Goal: Navigation & Orientation: Find specific page/section

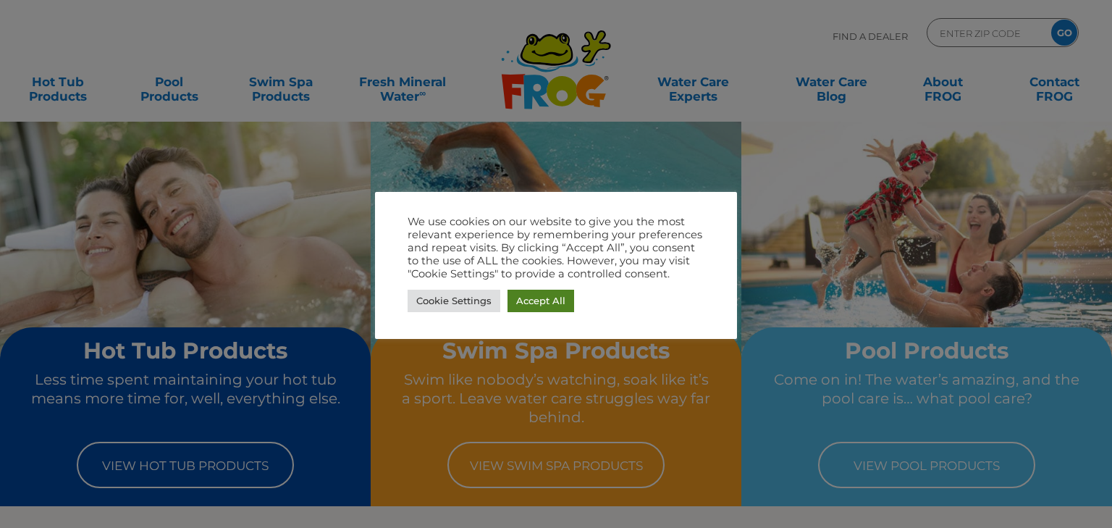
click at [528, 298] on link "Accept All" at bounding box center [541, 301] width 67 height 22
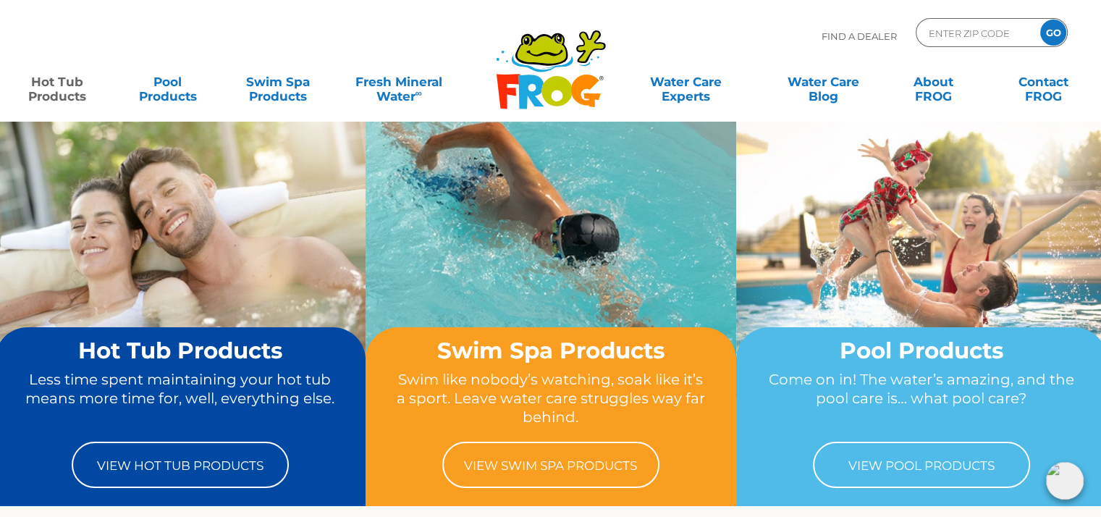
click at [65, 88] on link "Hot Tub Products" at bounding box center [56, 81] width 85 height 29
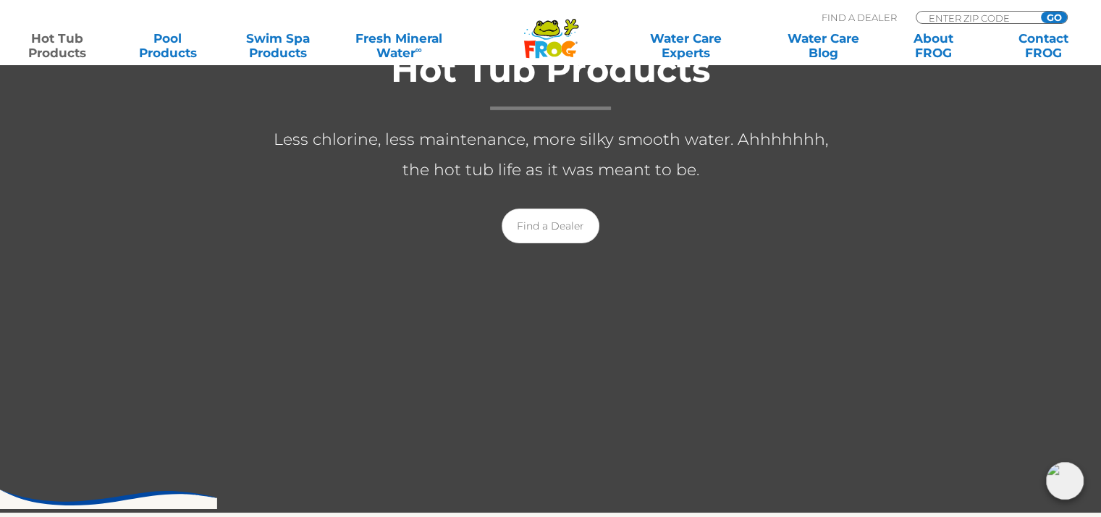
scroll to position [290, 0]
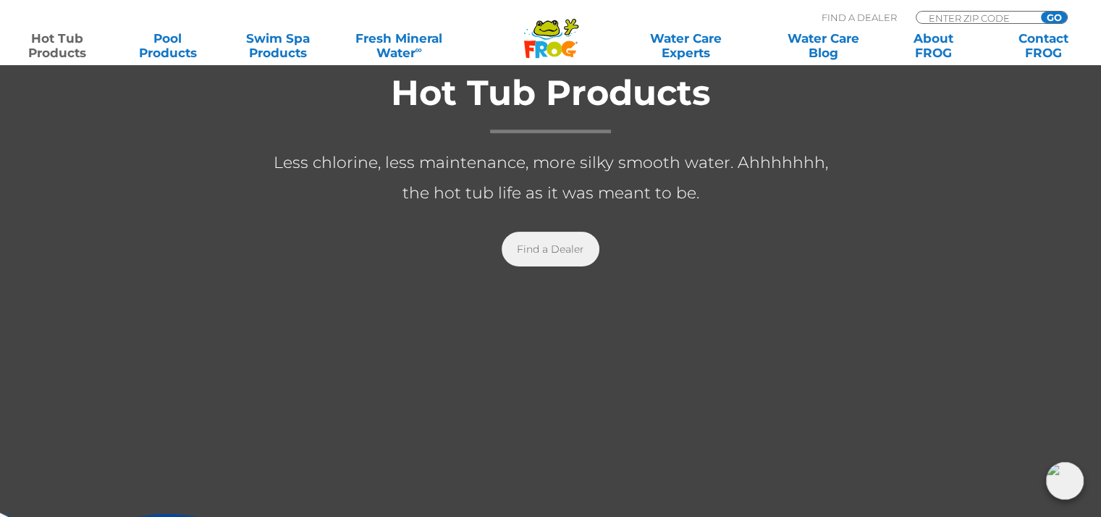
click at [552, 247] on link "Find a Dealer" at bounding box center [551, 249] width 98 height 35
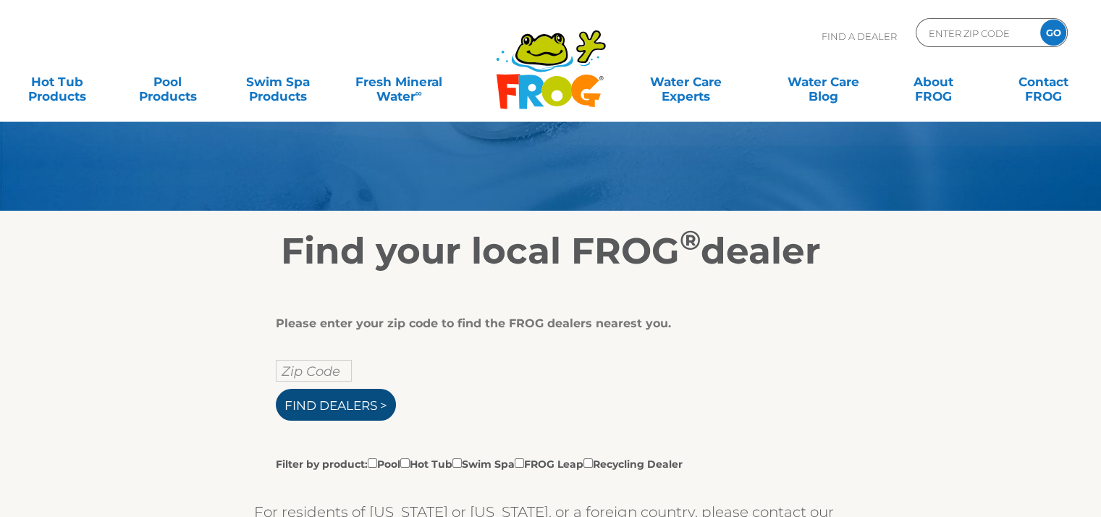
scroll to position [145, 0]
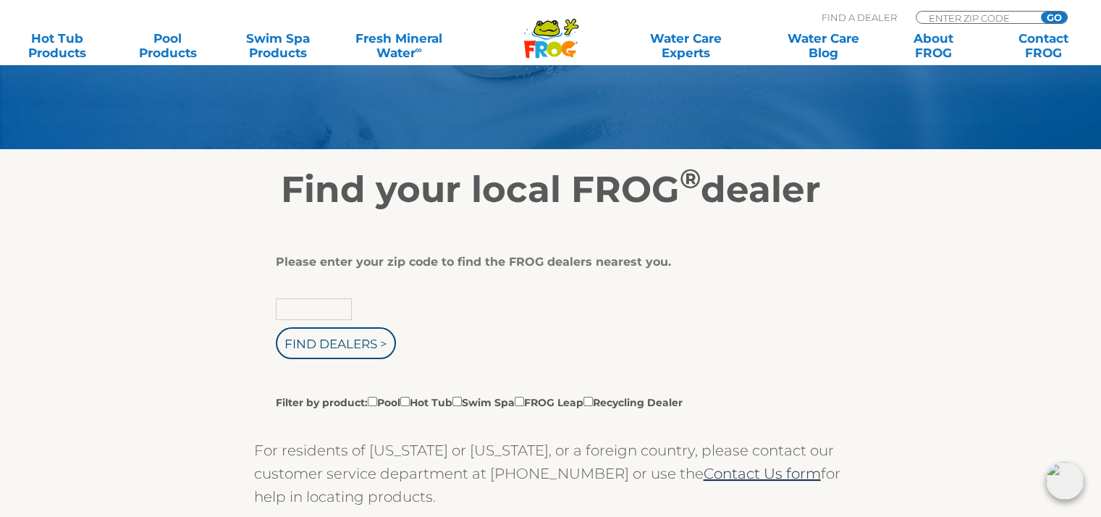
click at [301, 308] on input "text" at bounding box center [314, 309] width 76 height 22
type input "83713"
click at [325, 335] on input "Find Dealers >" at bounding box center [336, 343] width 120 height 32
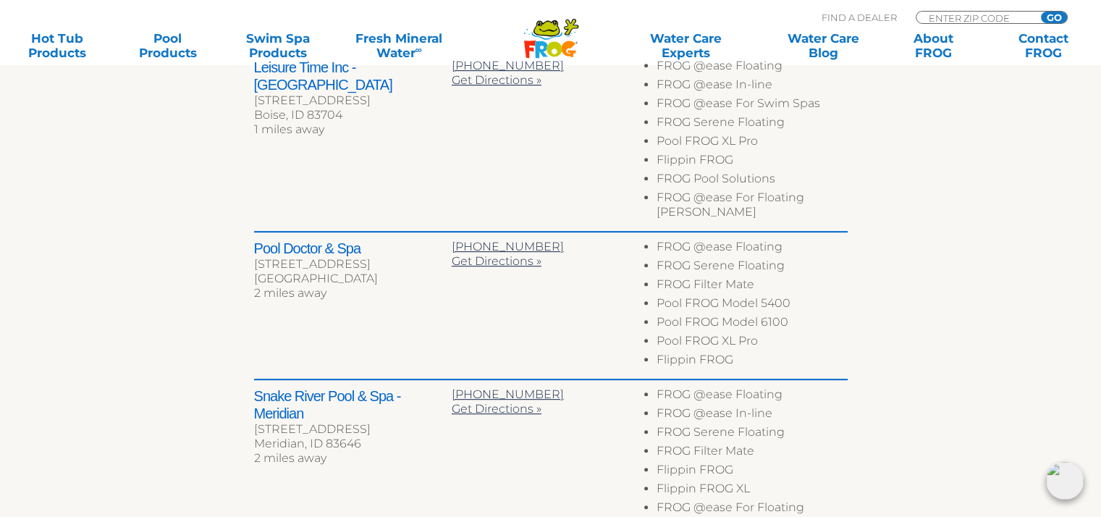
scroll to position [652, 0]
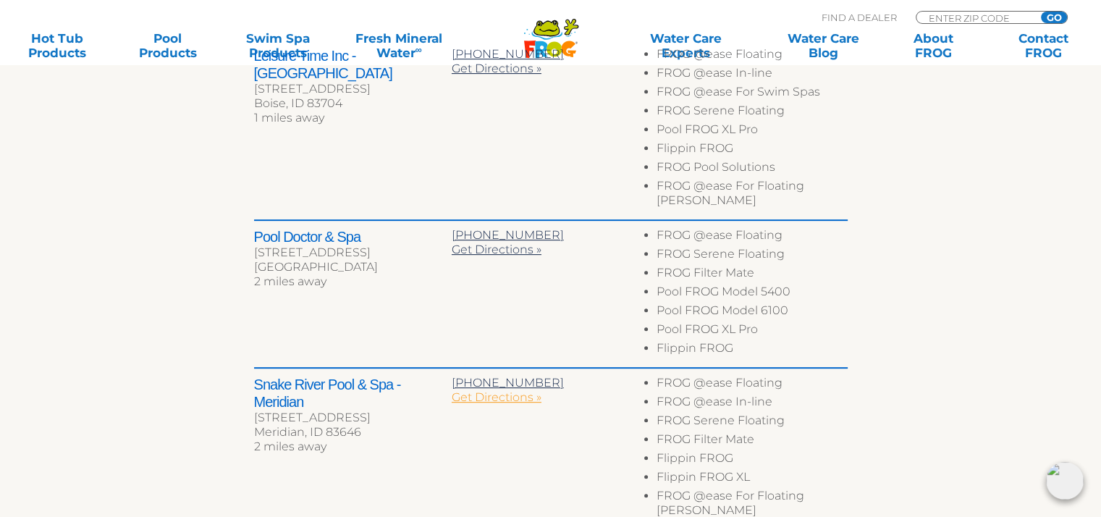
click at [510, 390] on span "Get Directions »" at bounding box center [497, 397] width 90 height 14
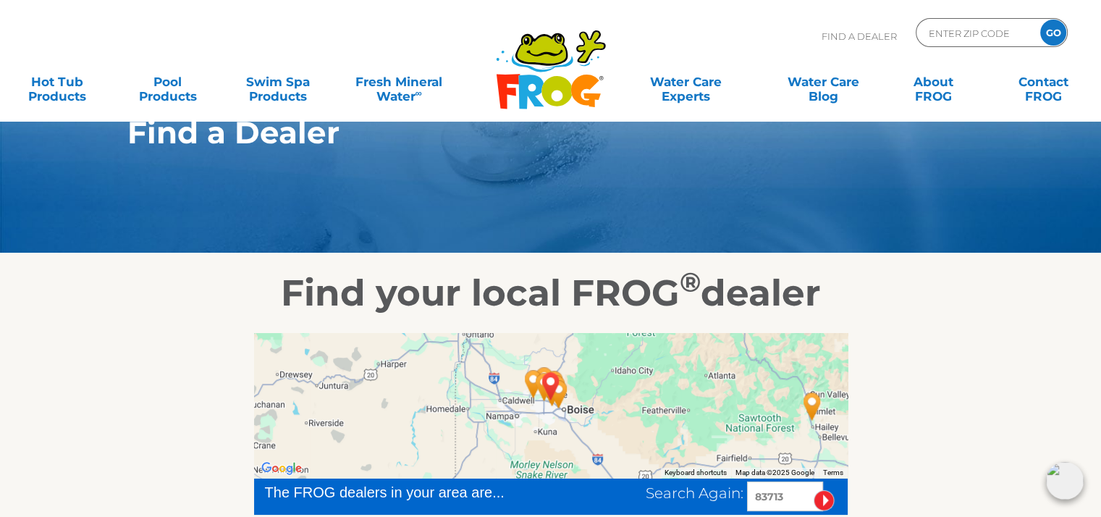
scroll to position [0, 0]
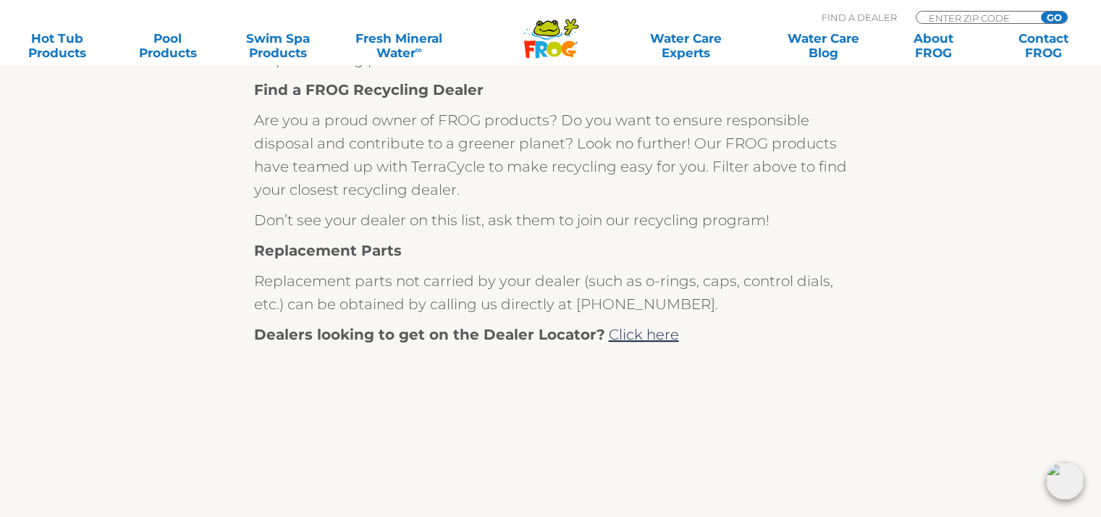
scroll to position [579, 0]
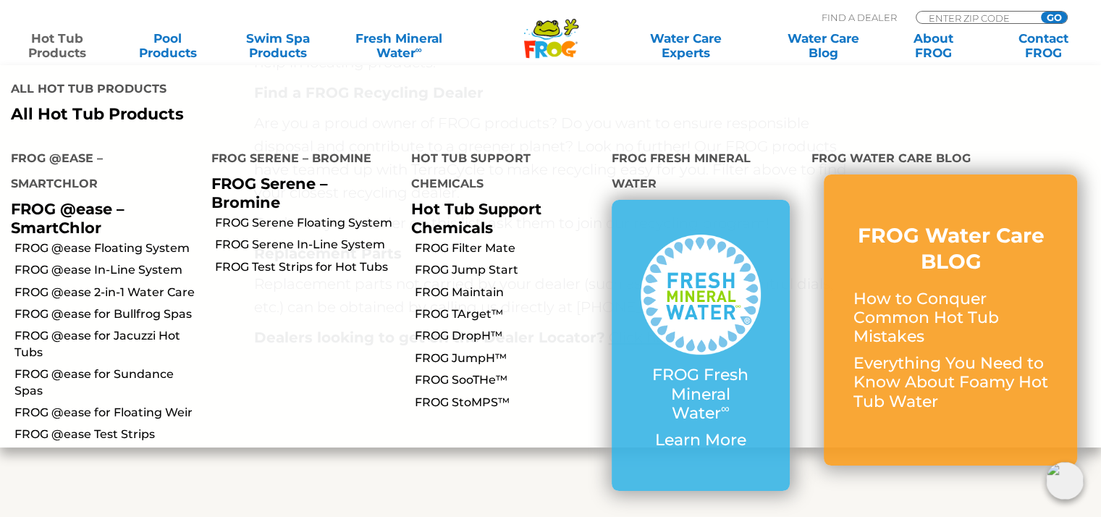
click at [63, 39] on link "Hot Tub Products" at bounding box center [56, 45] width 85 height 29
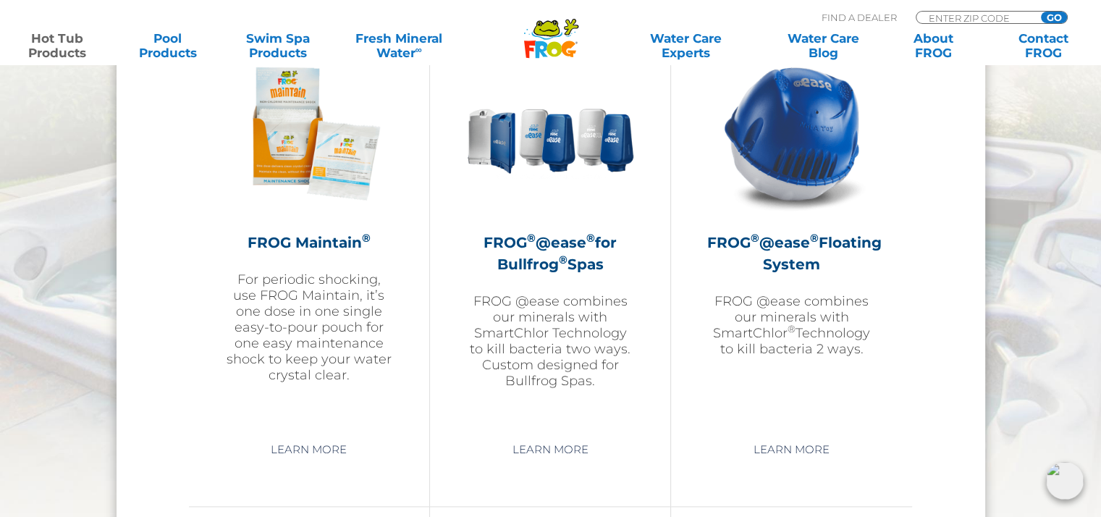
scroll to position [1376, 0]
